Goal: Task Accomplishment & Management: Manage account settings

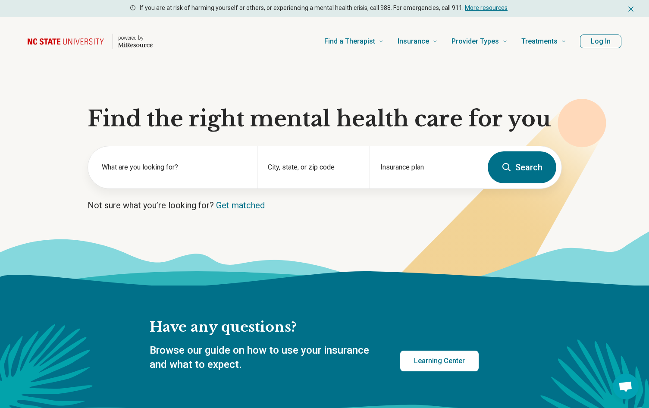
click at [603, 41] on button "Log In" at bounding box center [600, 42] width 41 height 14
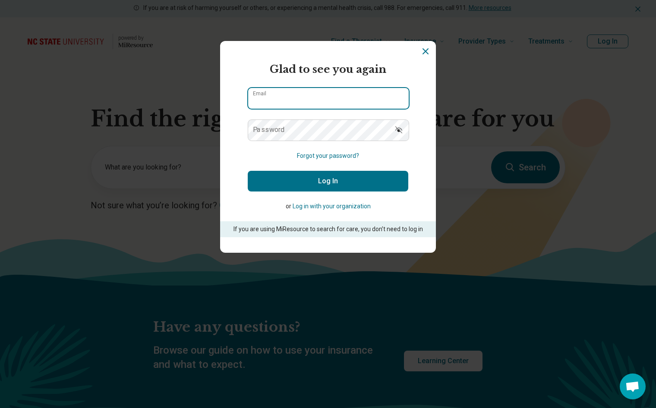
click at [281, 99] on input "Email" at bounding box center [328, 98] width 160 height 21
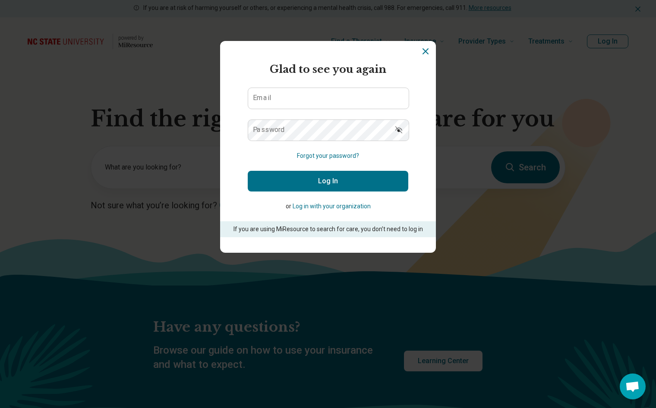
click at [312, 66] on h2 "Glad to see you again" at bounding box center [328, 70] width 160 height 16
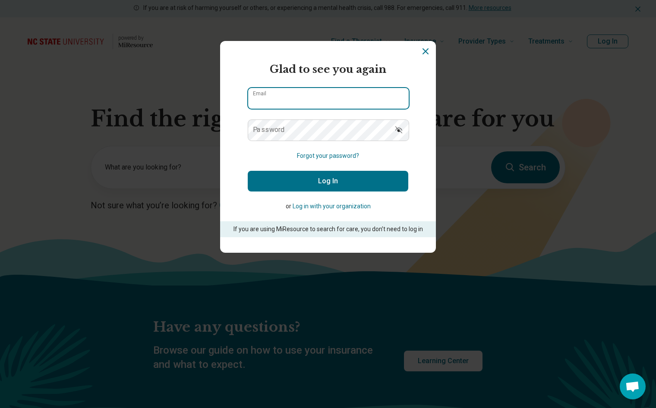
click at [263, 104] on input "Email" at bounding box center [328, 98] width 160 height 21
click at [275, 94] on input "Email" at bounding box center [328, 98] width 160 height 21
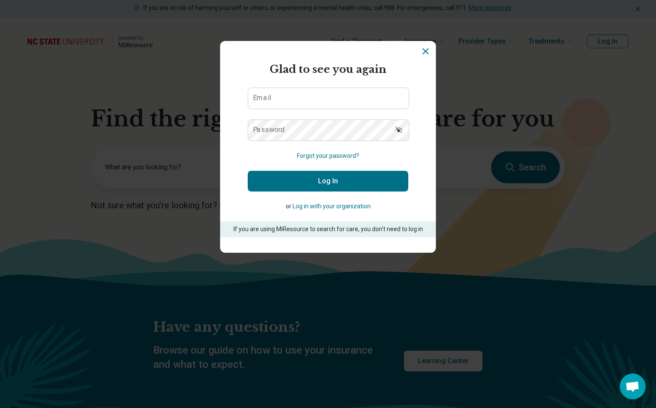
click at [384, 66] on h2 "Glad to see you again" at bounding box center [328, 70] width 160 height 16
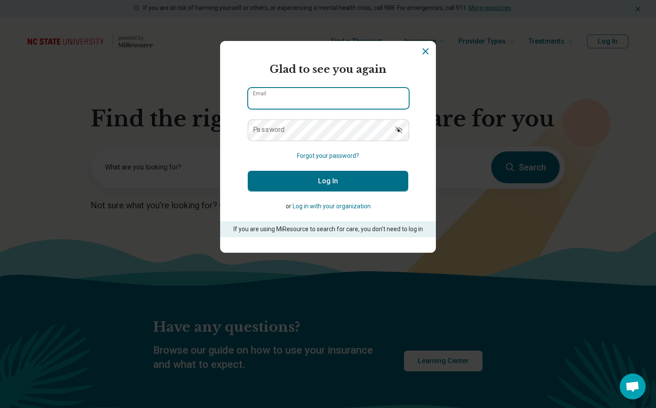
click at [297, 91] on input "Email" at bounding box center [328, 98] width 160 height 21
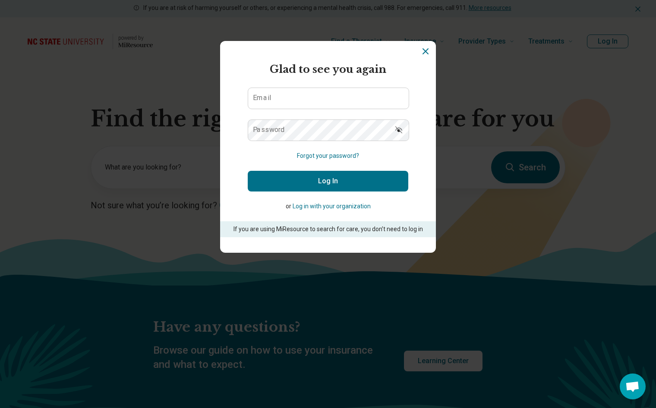
drag, startPoint x: 387, startPoint y: 65, endPoint x: 410, endPoint y: 52, distance: 26.3
click at [388, 64] on h2 "Glad to see you again" at bounding box center [328, 70] width 160 height 16
click at [420, 52] on icon "Dismiss" at bounding box center [425, 51] width 10 height 10
